Goal: Task Accomplishment & Management: Manage account settings

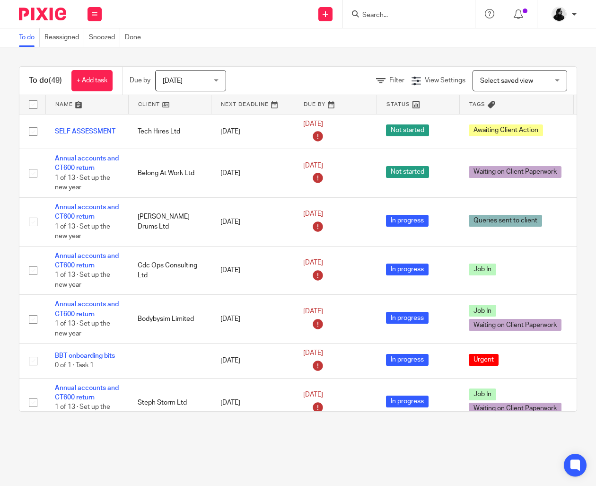
click at [385, 20] on div at bounding box center [409, 14] width 133 height 28
click at [384, 17] on input "Search" at bounding box center [404, 15] width 85 height 9
type input "SUNDAY"
click at [379, 48] on link at bounding box center [440, 41] width 160 height 22
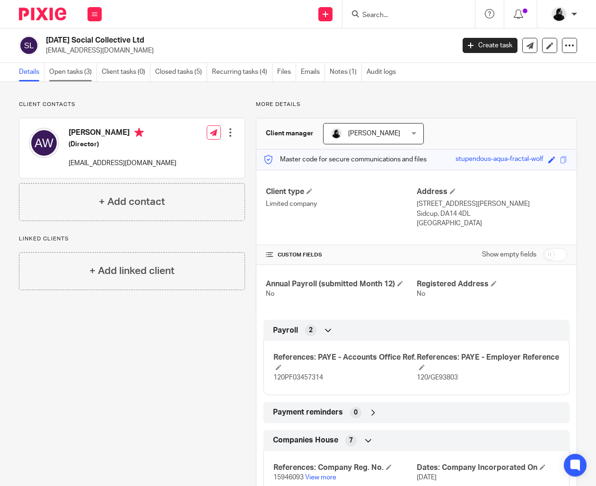
click at [79, 71] on link "Open tasks (3)" at bounding box center [73, 72] width 48 height 18
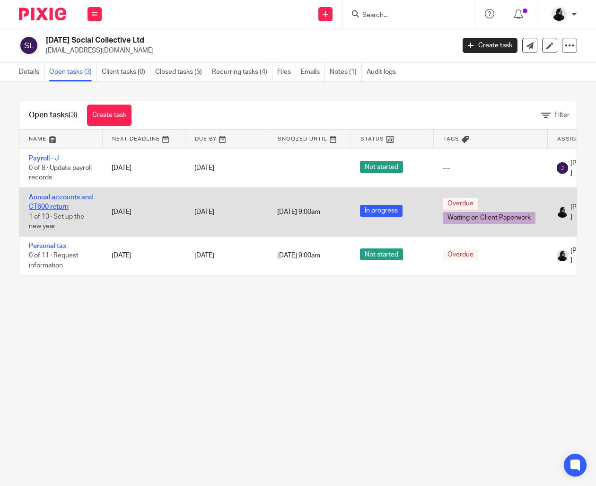
click at [52, 204] on link "Annual accounts and CT600 return" at bounding box center [61, 202] width 64 height 16
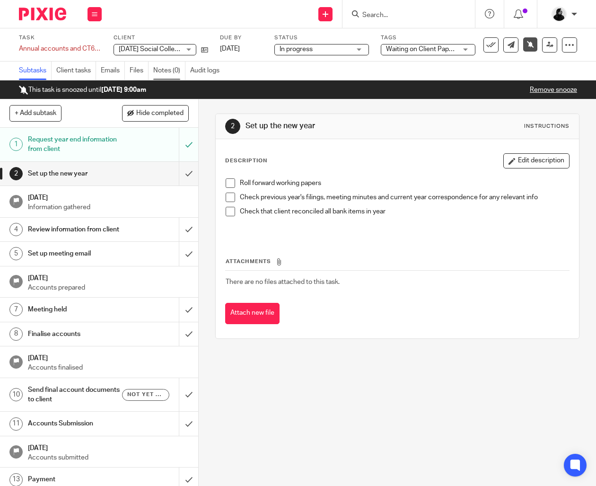
click at [175, 70] on link "Notes (0)" at bounding box center [169, 71] width 32 height 18
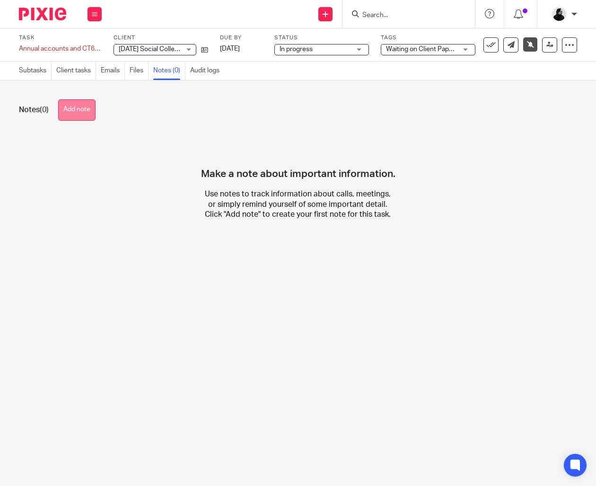
click at [88, 116] on button "Add note" at bounding box center [76, 109] width 37 height 21
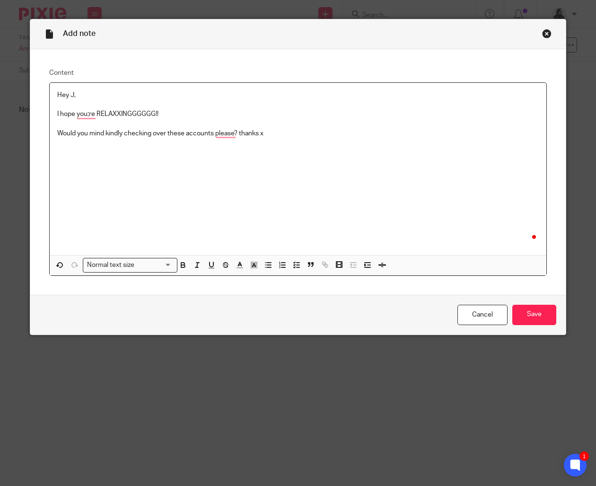
click at [555, 337] on div "Add note Content Hey J, I hope you;re RELAXXINGGGGGG!! Would you mind kindly ch…" at bounding box center [298, 243] width 596 height 486
click at [532, 305] on input "Save" at bounding box center [535, 315] width 44 height 20
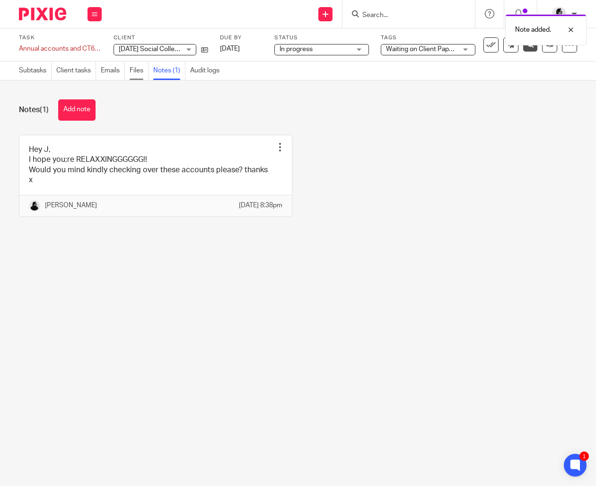
click at [143, 69] on link "Files" at bounding box center [139, 71] width 19 height 18
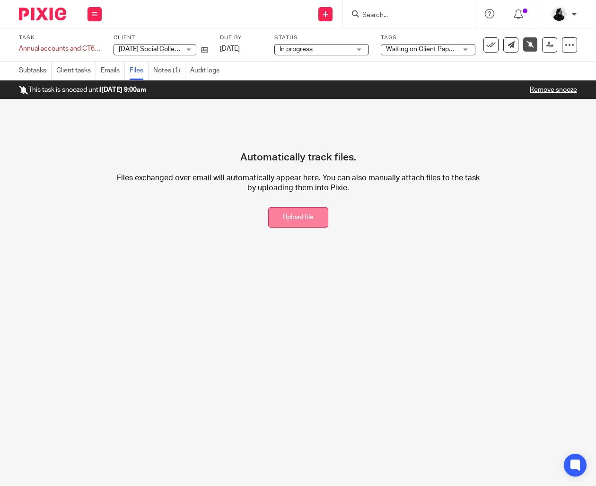
click at [309, 222] on button "Upload file" at bounding box center [298, 217] width 60 height 20
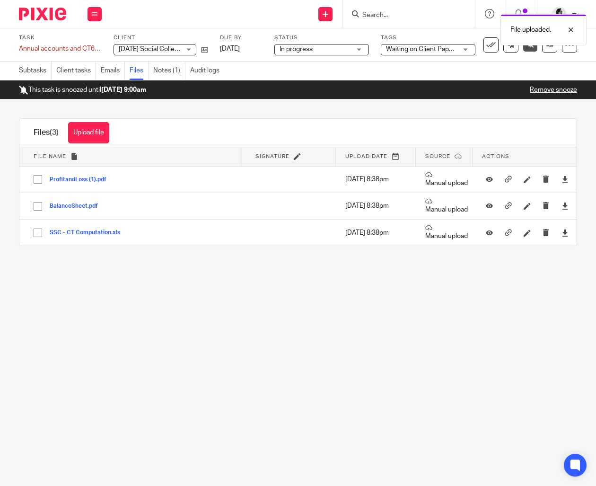
click at [567, 92] on link "Remove snooze" at bounding box center [553, 90] width 47 height 7
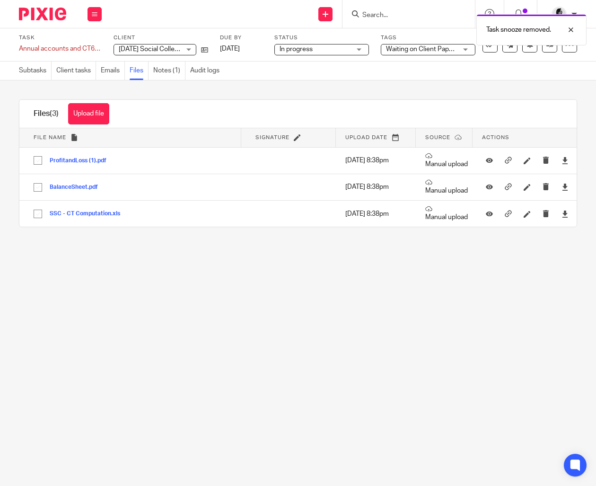
click at [426, 46] on span "Waiting on Client Paperwork" at bounding box center [427, 49] width 83 height 7
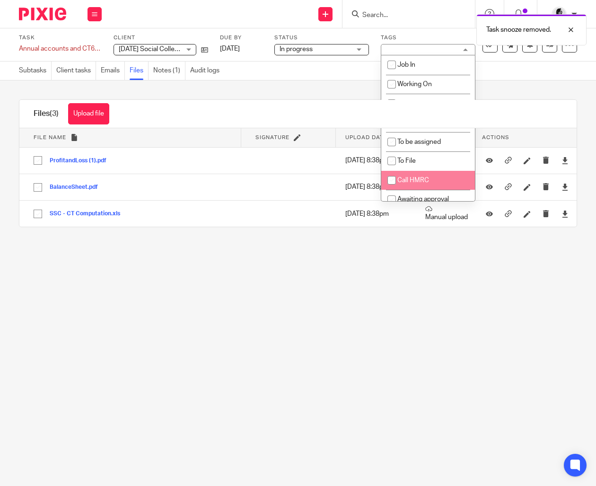
scroll to position [81, 0]
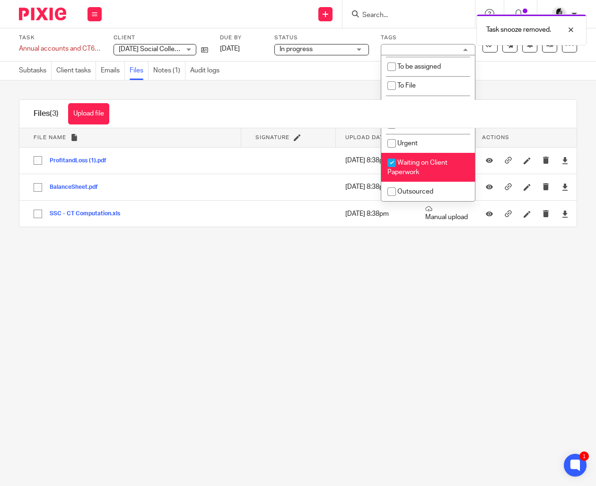
click at [412, 162] on span "Waiting on Client Paperwork" at bounding box center [418, 168] width 60 height 17
checkbox input "false"
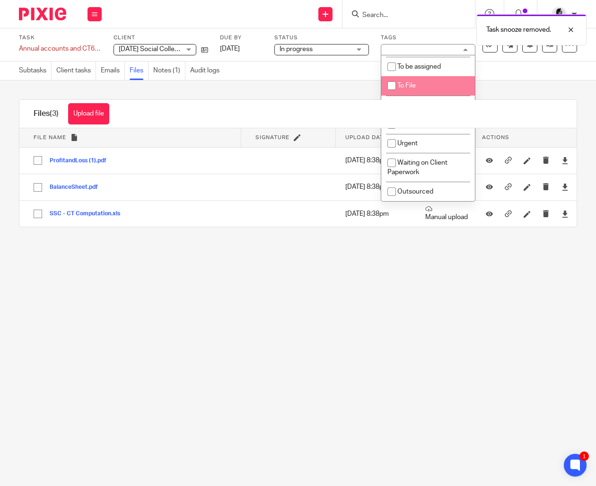
click at [424, 82] on li "To File" at bounding box center [429, 85] width 94 height 19
checkbox input "true"
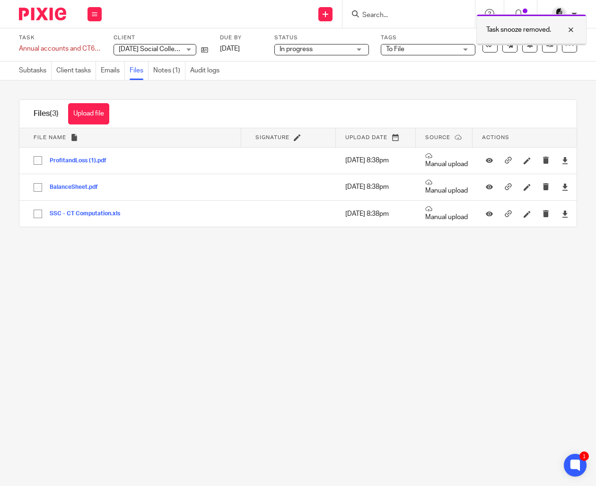
click at [566, 29] on div at bounding box center [564, 29] width 26 height 11
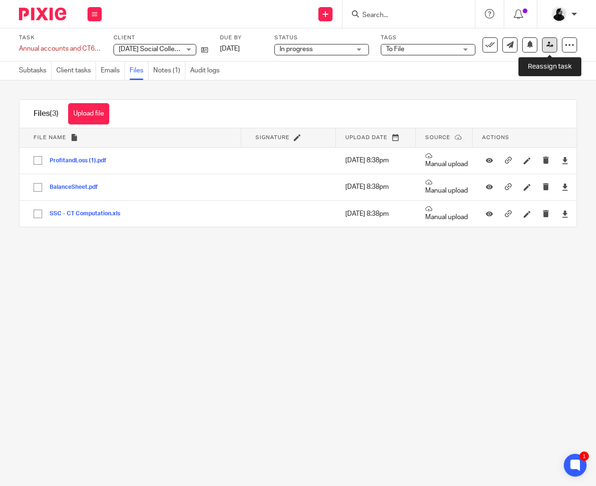
click at [552, 50] on link at bounding box center [549, 44] width 15 height 15
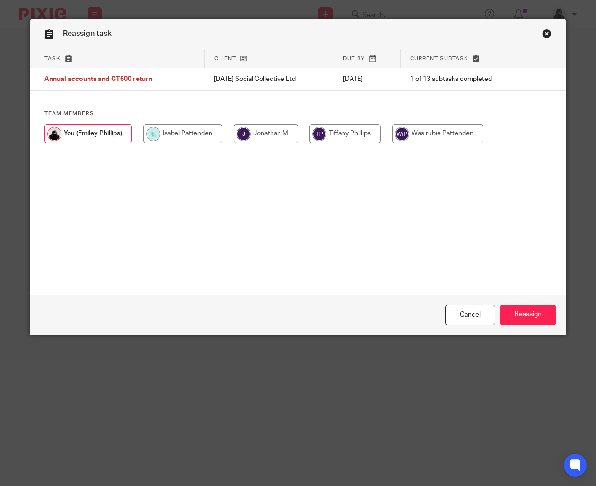
click at [284, 134] on input "radio" at bounding box center [266, 133] width 64 height 19
radio input "true"
click at [520, 316] on input "Reassign" at bounding box center [528, 315] width 56 height 20
